Goal: Task Accomplishment & Management: Manage account settings

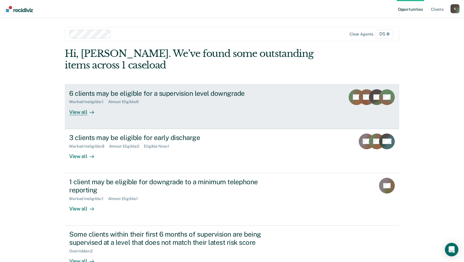
click at [73, 114] on div "View all" at bounding box center [85, 109] width 32 height 11
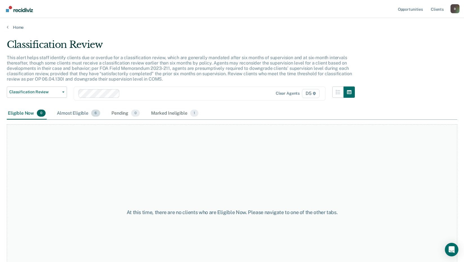
click at [81, 111] on div "Almost Eligible 6" at bounding box center [79, 113] width 46 height 12
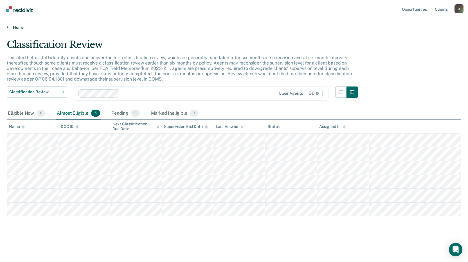
click at [18, 27] on link "Home" at bounding box center [234, 27] width 455 height 5
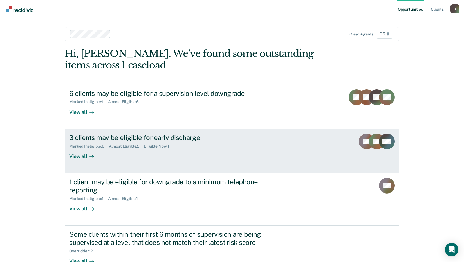
click at [113, 138] on div "3 clients may be eligible for early discharge" at bounding box center [168, 137] width 198 height 8
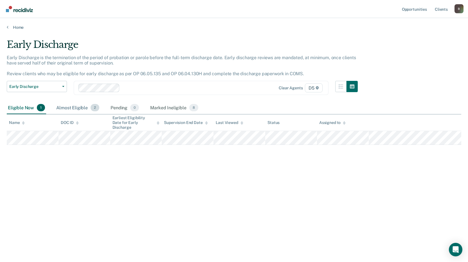
click at [81, 108] on div "Almost Eligible 2" at bounding box center [77, 108] width 45 height 12
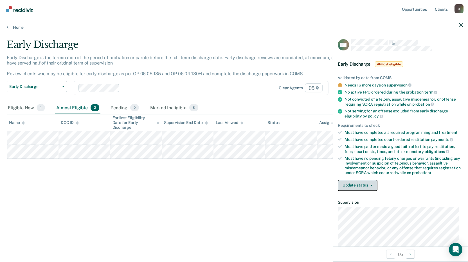
click at [351, 187] on button "Update status" at bounding box center [358, 185] width 40 height 11
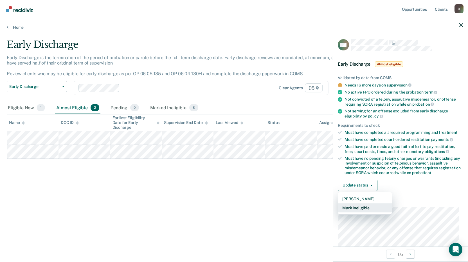
click at [367, 208] on button "Mark Ineligible" at bounding box center [365, 207] width 54 height 9
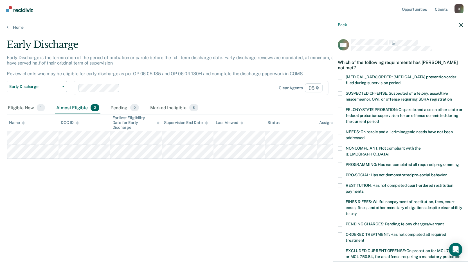
click at [340, 132] on span at bounding box center [340, 132] width 5 height 5
click at [365, 136] on input "NEEDS: On parole and all criminogenic needs have not been addressed" at bounding box center [365, 136] width 0 height 0
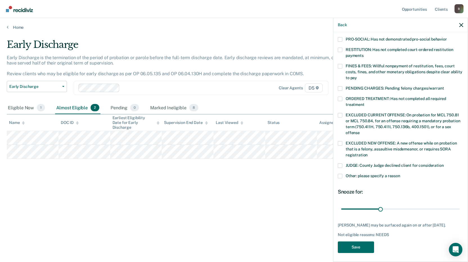
scroll to position [137, 0]
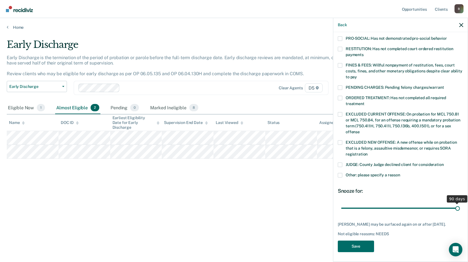
drag, startPoint x: 379, startPoint y: 202, endPoint x: 466, endPoint y: 208, distance: 87.5
type input "90"
click at [460, 208] on input "range" at bounding box center [400, 208] width 119 height 10
click at [341, 173] on span at bounding box center [340, 175] width 5 height 5
click at [401, 173] on input "Other: please specify a reason" at bounding box center [401, 173] width 0 height 0
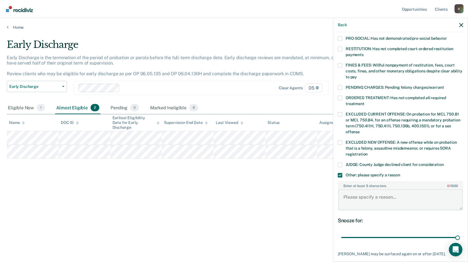
click at [358, 196] on textarea "Enter at least 3 characters 0 / 1600" at bounding box center [401, 199] width 124 height 21
type textarea "H"
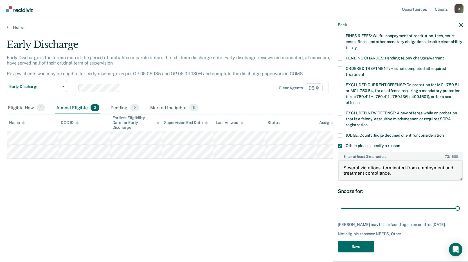
scroll to position [166, 0]
type textarea "Several violations, terminated from employment and treatment compliance."
click at [361, 245] on button "Save" at bounding box center [356, 246] width 36 height 12
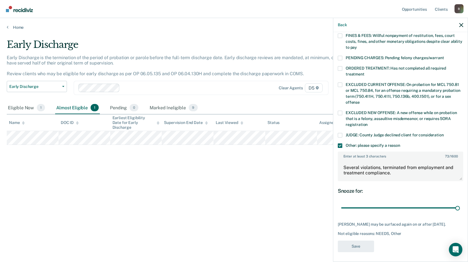
scroll to position [129, 0]
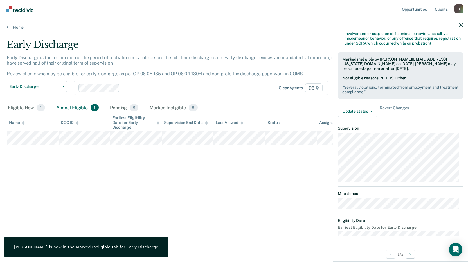
click at [270, 192] on div "Early Discharge Early Discharge is the termination of the period of probation o…" at bounding box center [234, 129] width 455 height 181
click at [462, 24] on icon "button" at bounding box center [462, 25] width 4 height 4
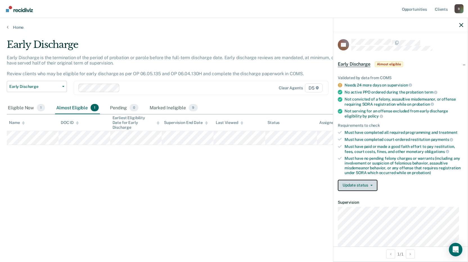
click at [364, 183] on button "Update status" at bounding box center [358, 185] width 40 height 11
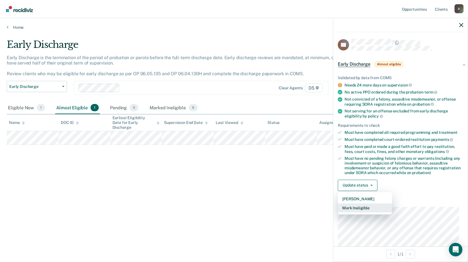
click at [366, 207] on button "Mark Ineligible" at bounding box center [365, 207] width 54 height 9
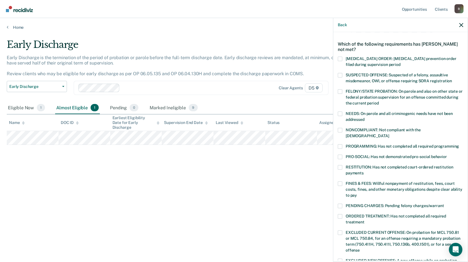
scroll to position [28, 0]
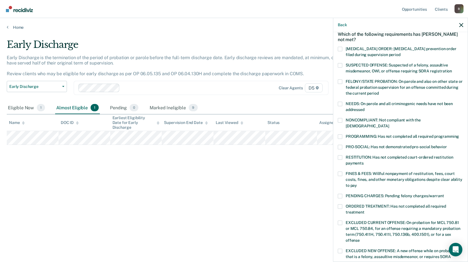
click at [340, 145] on span at bounding box center [340, 147] width 5 height 5
click at [447, 145] on input "PRO-SOCIAL: Has not demonstrated pro-social behavior" at bounding box center [447, 145] width 0 height 0
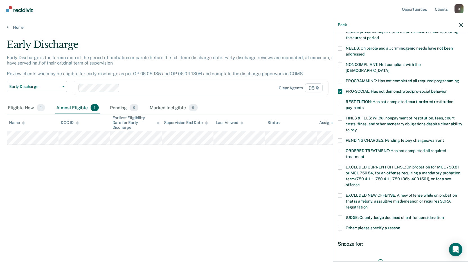
scroll to position [137, 0]
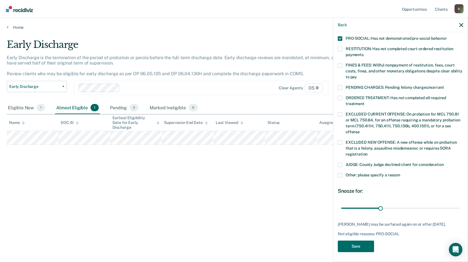
click at [340, 173] on span at bounding box center [340, 175] width 5 height 5
click at [401, 173] on input "Other: please specify a reason" at bounding box center [401, 173] width 0 height 0
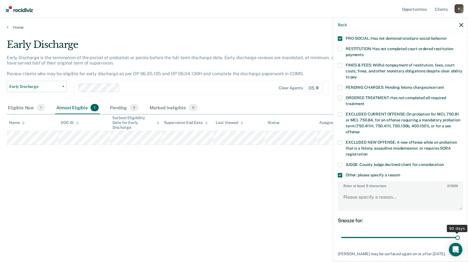
drag, startPoint x: 377, startPoint y: 231, endPoint x: 470, endPoint y: 237, distance: 93.1
type input "90"
click at [460, 237] on input "range" at bounding box center [400, 237] width 119 height 10
click at [366, 195] on textarea "Enter at least 3 characters 0 / 1600" at bounding box center [401, 199] width 124 height 21
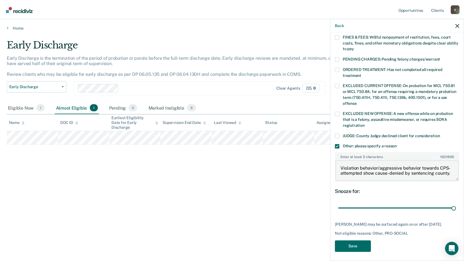
scroll to position [166, 0]
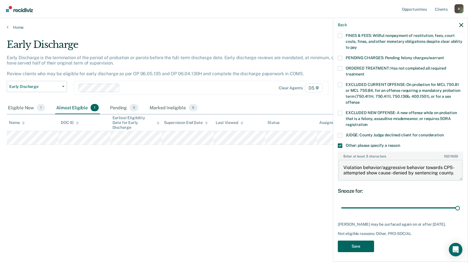
type textarea "Violation behavior/aggressive behavior towards CPS-attempted show cause -denied…"
click at [361, 245] on button "Save" at bounding box center [356, 246] width 36 height 12
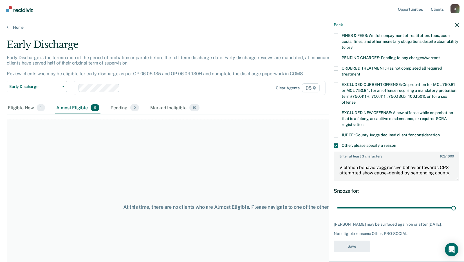
scroll to position [129, 0]
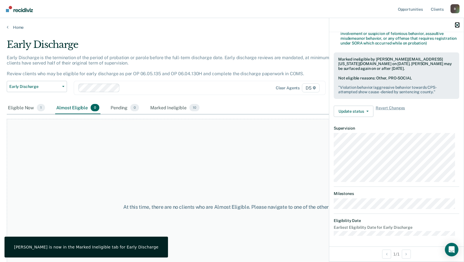
click at [457, 26] on icon "button" at bounding box center [457, 25] width 4 height 4
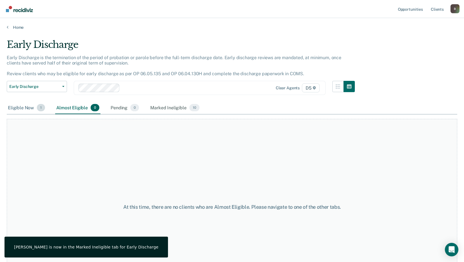
click at [22, 108] on div "Eligible Now 1" at bounding box center [26, 108] width 39 height 12
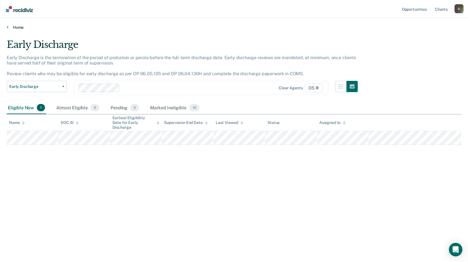
click at [16, 27] on link "Home" at bounding box center [234, 27] width 455 height 5
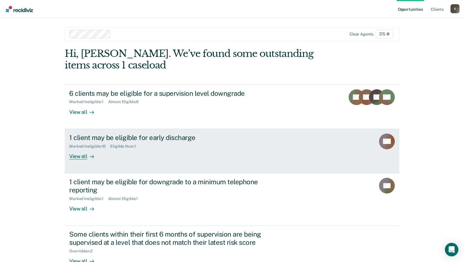
scroll to position [28, 0]
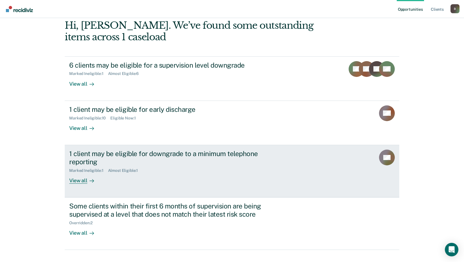
click at [79, 181] on div "View all" at bounding box center [85, 178] width 32 height 11
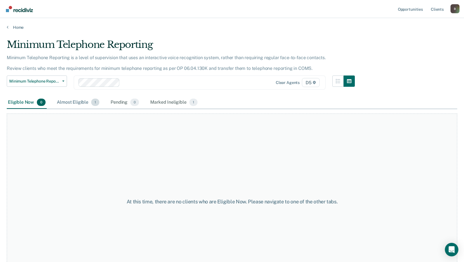
click at [72, 101] on div "Almost Eligible 1" at bounding box center [78, 102] width 45 height 12
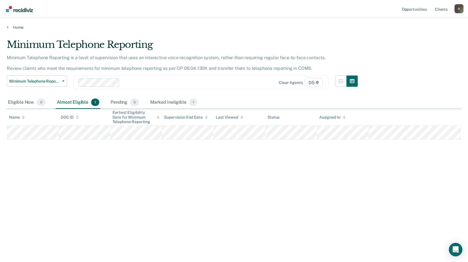
drag, startPoint x: 36, startPoint y: 10, endPoint x: 17, endPoint y: 11, distance: 18.3
click at [17, 11] on nav "Opportunities Client s [PERSON_NAME][EMAIL_ADDRESS][US_STATE][DOMAIN_NAME] B Pr…" at bounding box center [234, 9] width 459 height 18
